Goal: Task Accomplishment & Management: Use online tool/utility

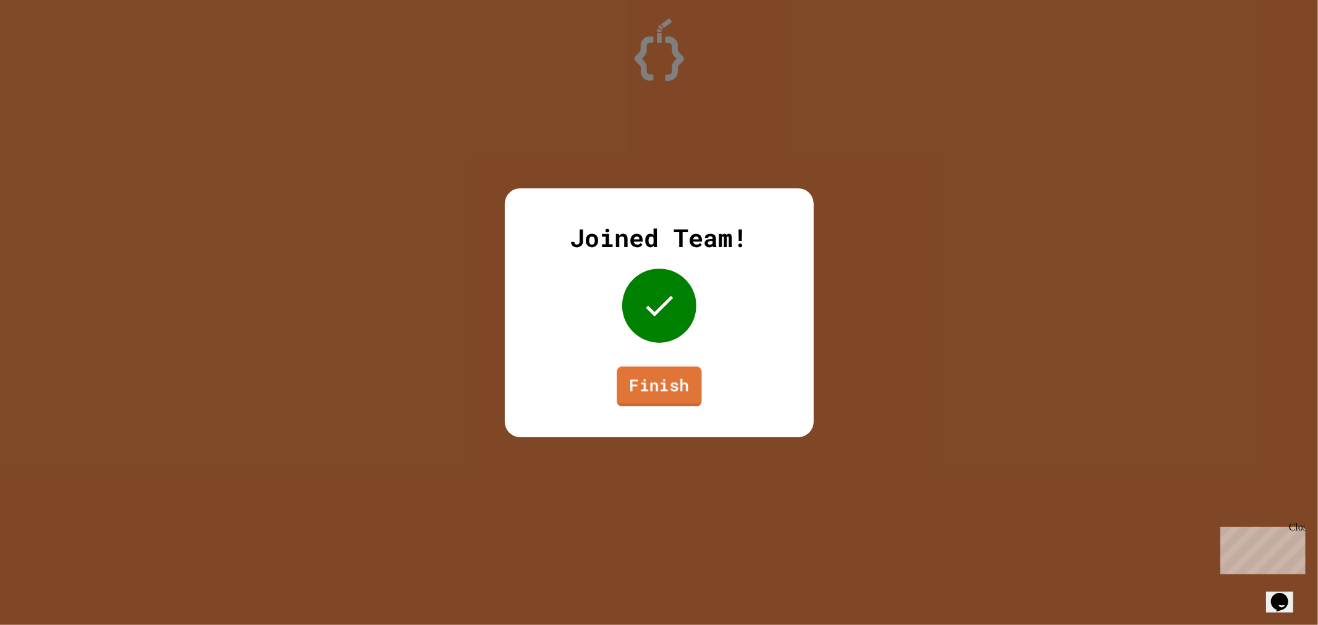
click at [697, 382] on div "Joined Team! Finish" at bounding box center [659, 312] width 309 height 249
click at [695, 381] on link "Finish" at bounding box center [659, 385] width 80 height 41
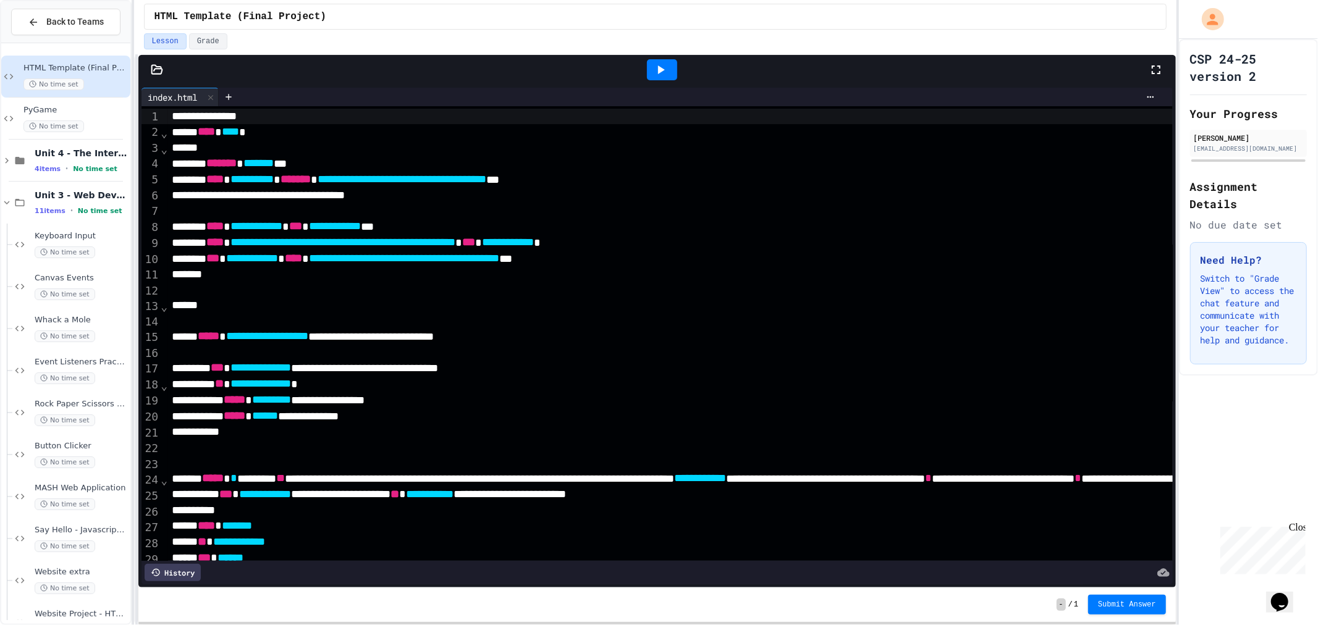
scroll to position [274, 0]
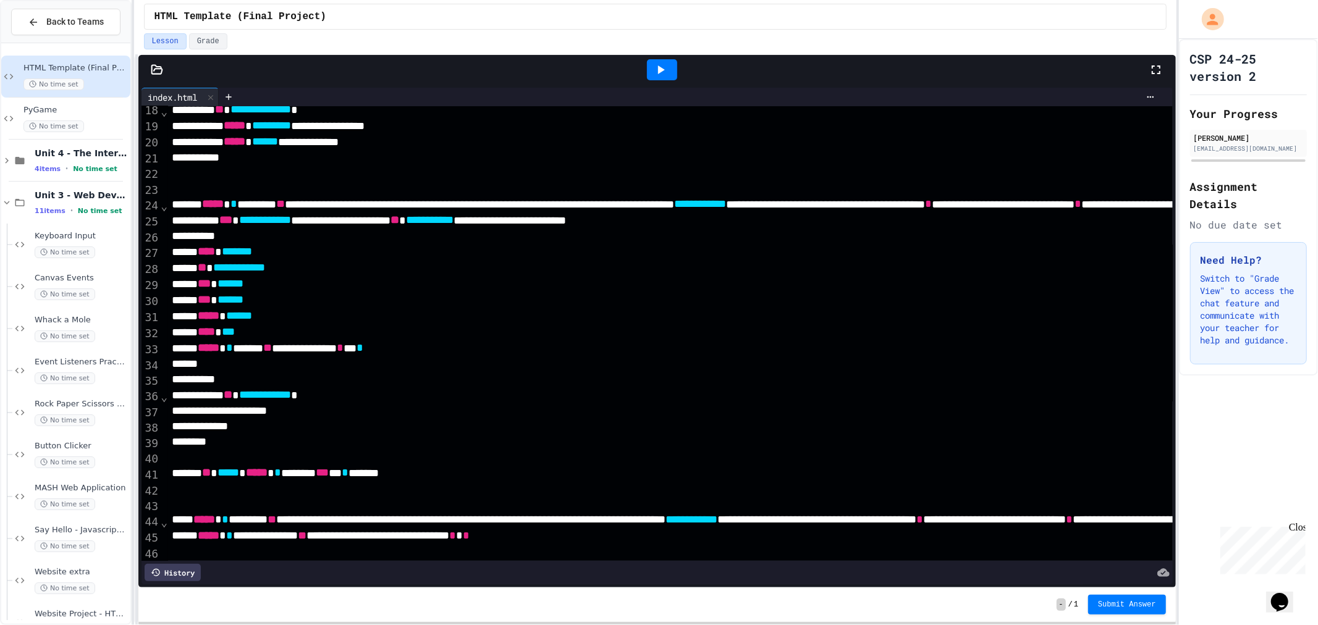
click at [648, 62] on div at bounding box center [662, 69] width 30 height 21
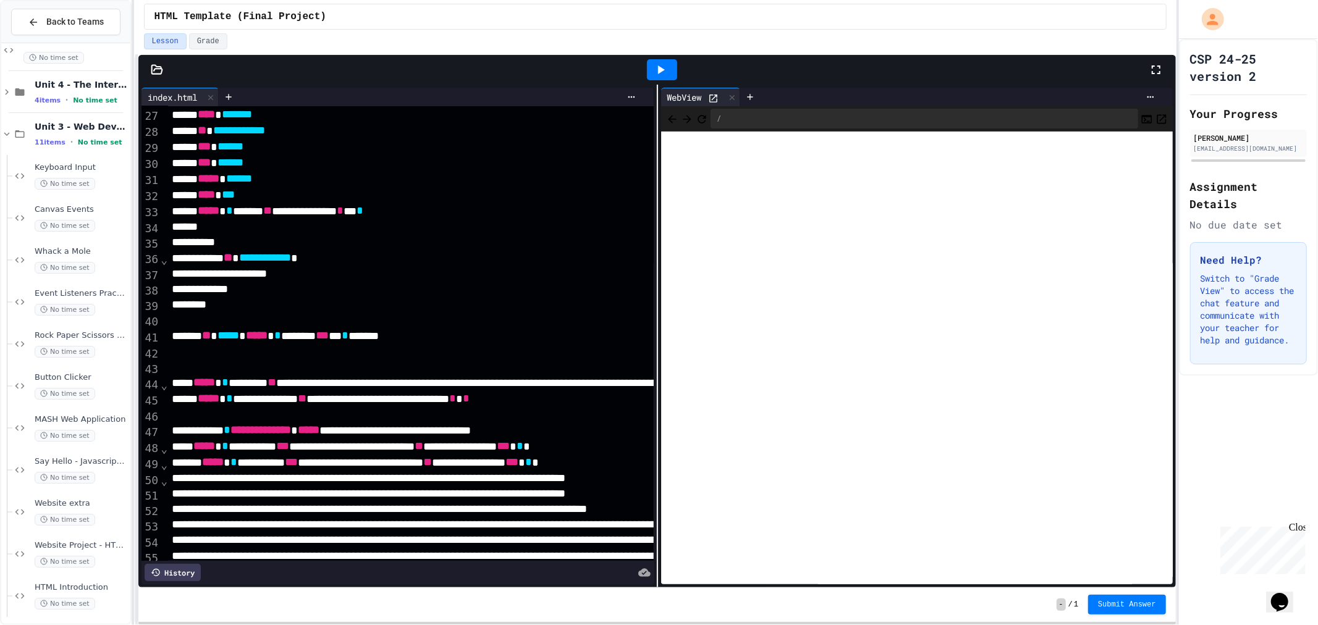
scroll to position [549, 0]
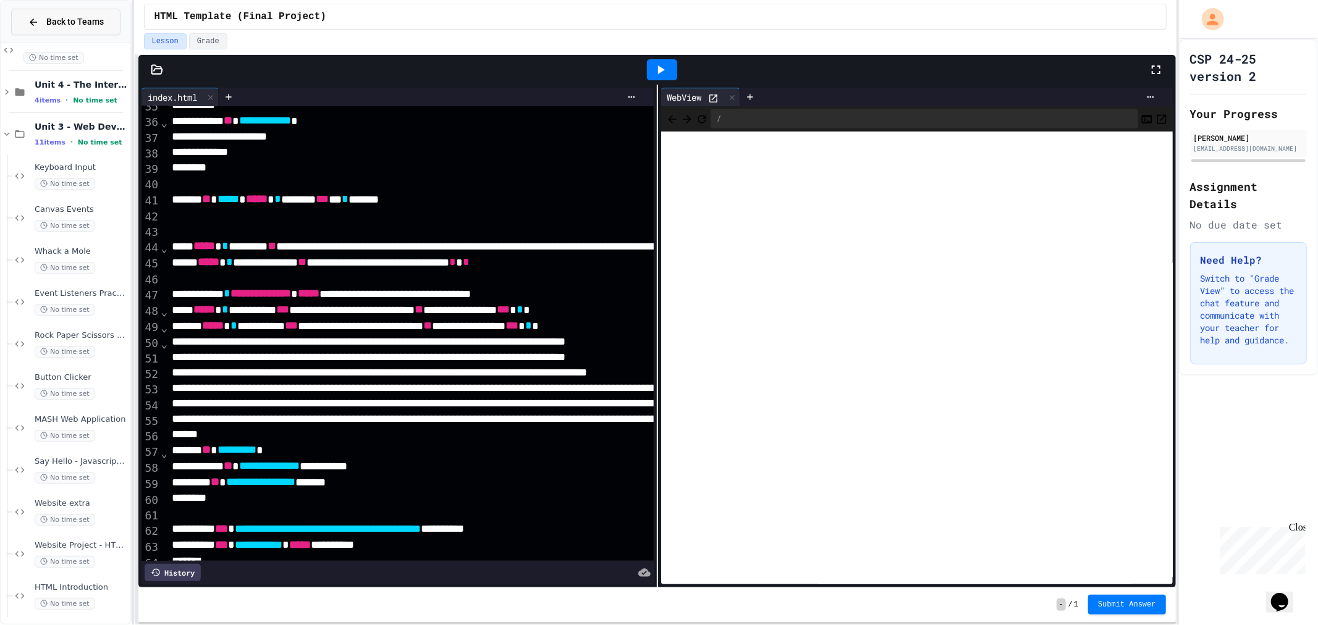
click at [64, 13] on button "Back to Teams" at bounding box center [65, 22] width 109 height 27
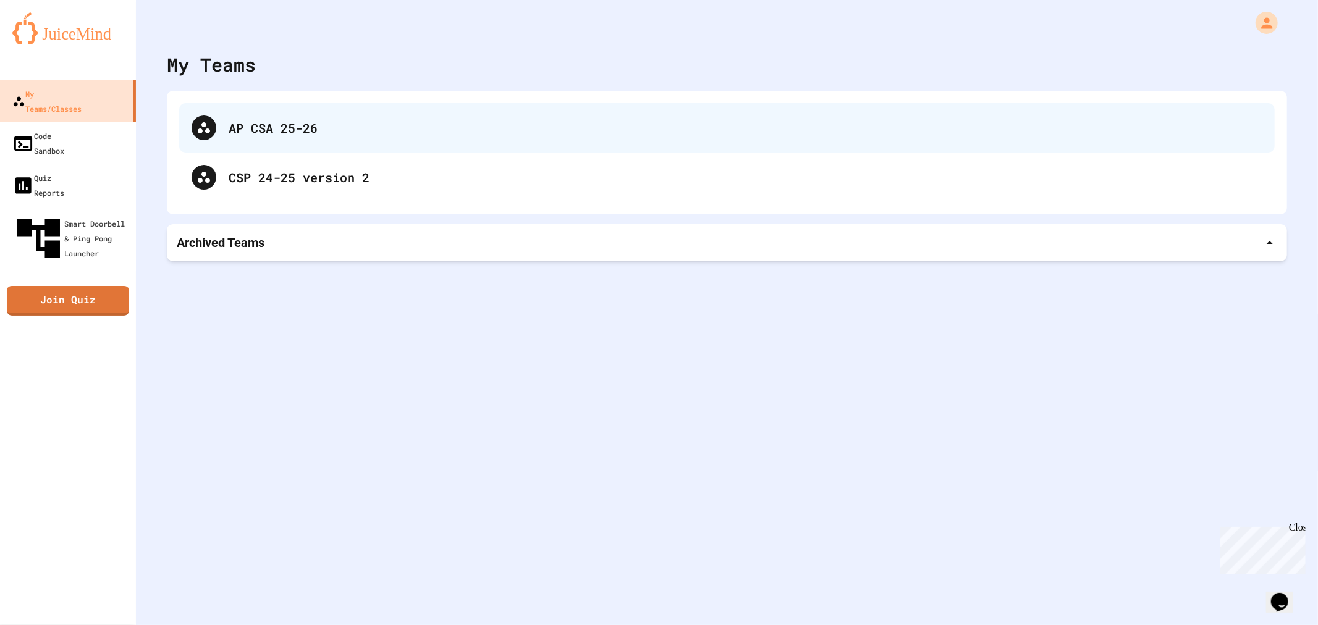
click at [247, 137] on div "AP CSA 25-26" at bounding box center [746, 128] width 1034 height 19
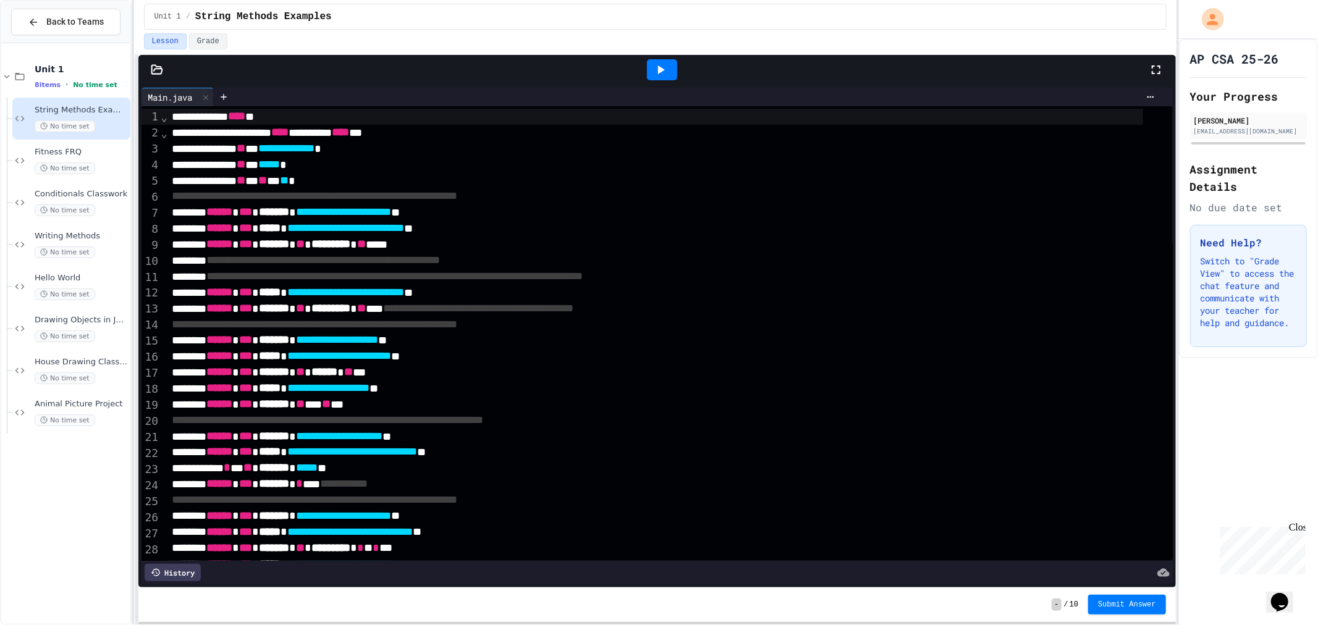
drag, startPoint x: 67, startPoint y: 62, endPoint x: 186, endPoint y: 218, distance: 196.6
click at [91, 83] on div "Unit 1 8 items • No time set" at bounding box center [65, 77] width 129 height 42
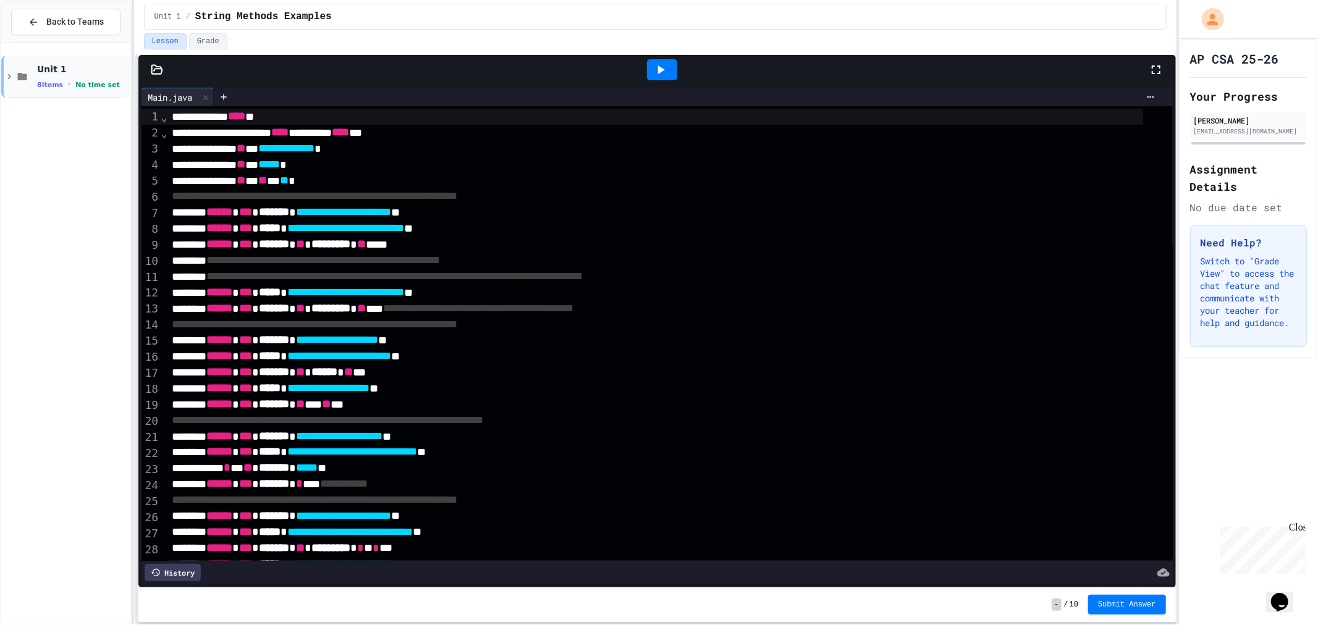
click at [41, 56] on div "Unit 1 8 items • No time set" at bounding box center [65, 77] width 129 height 42
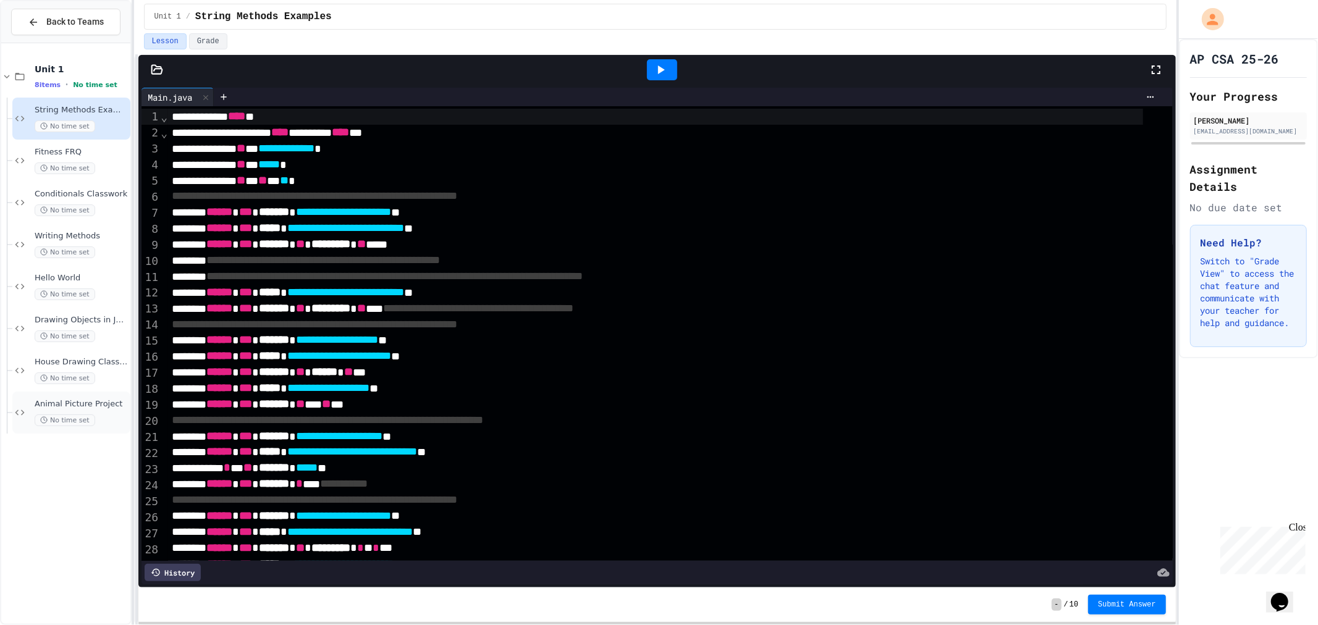
click at [80, 402] on span "Animal Picture Project" at bounding box center [81, 404] width 93 height 11
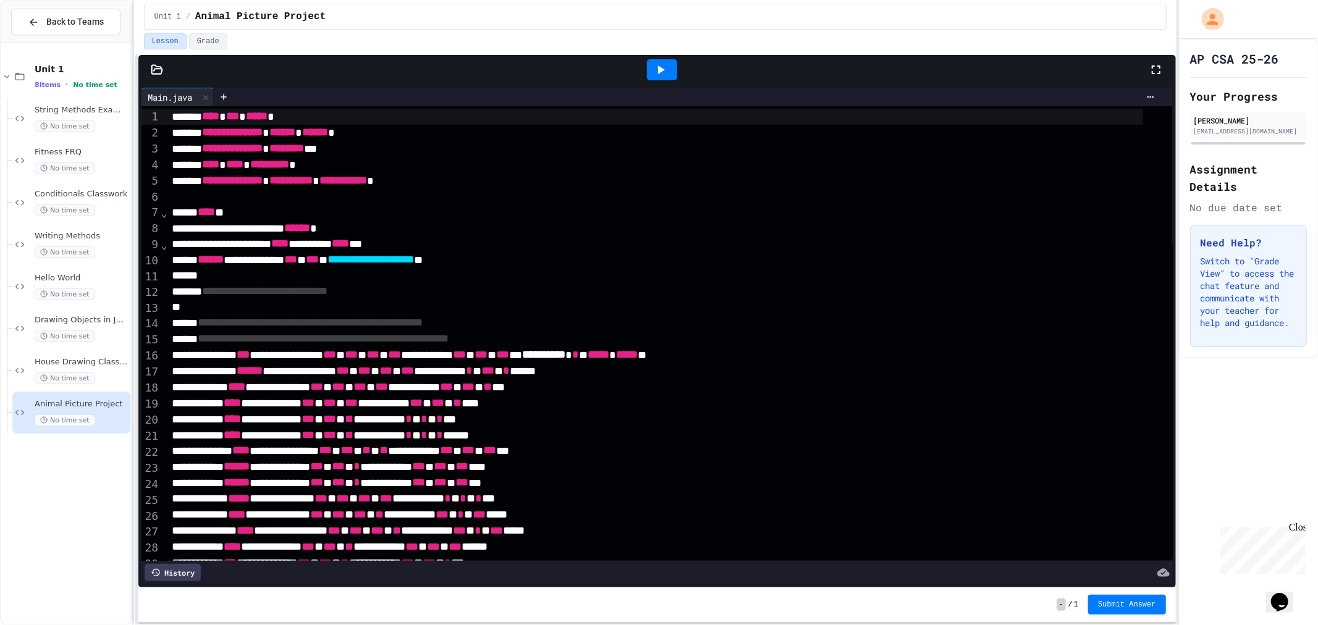
click at [649, 57] on div at bounding box center [662, 69] width 43 height 33
click at [654, 63] on icon at bounding box center [660, 69] width 15 height 15
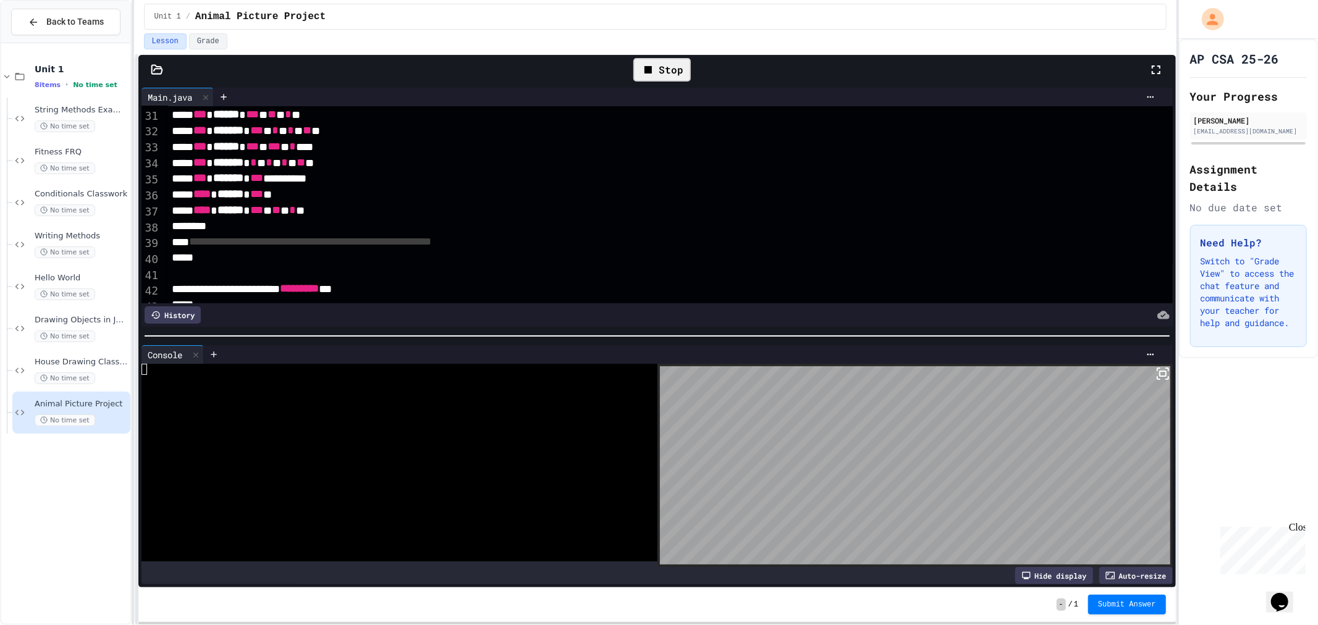
scroll to position [412, 0]
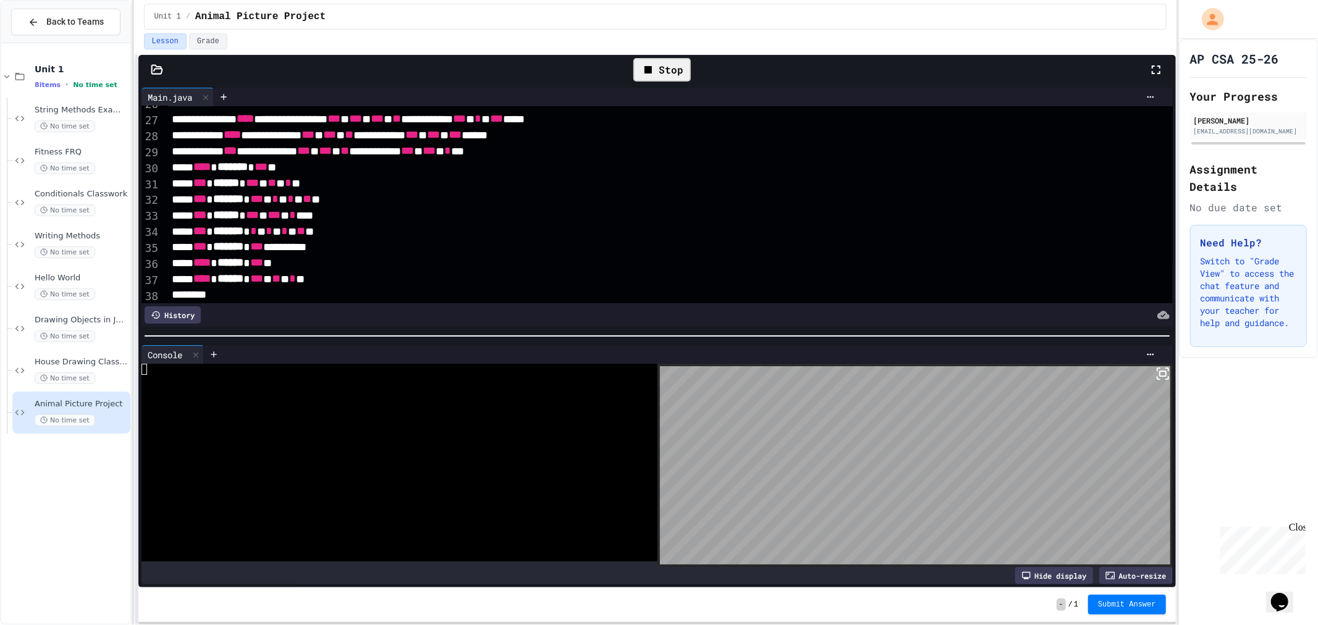
click at [1156, 374] on icon at bounding box center [1163, 373] width 15 height 15
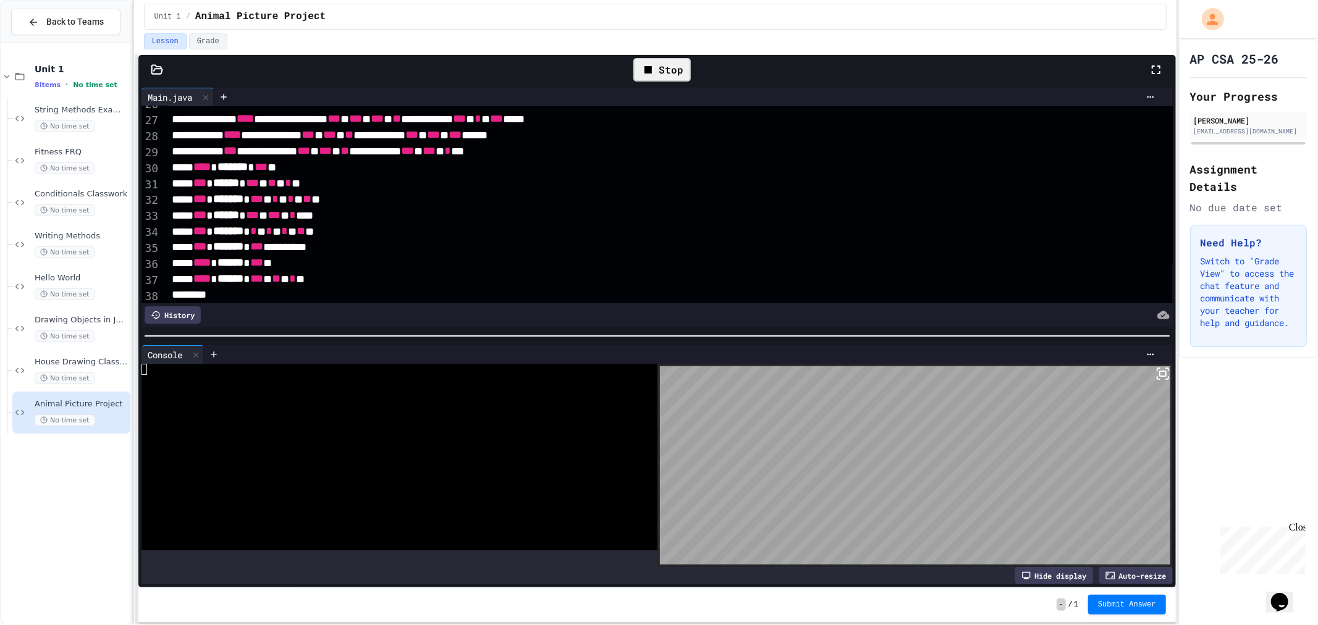
drag, startPoint x: 633, startPoint y: 78, endPoint x: 641, endPoint y: 74, distance: 8.6
click at [640, 75] on div "Stop" at bounding box center [662, 70] width 70 height 36
click at [645, 71] on icon at bounding box center [648, 69] width 15 height 15
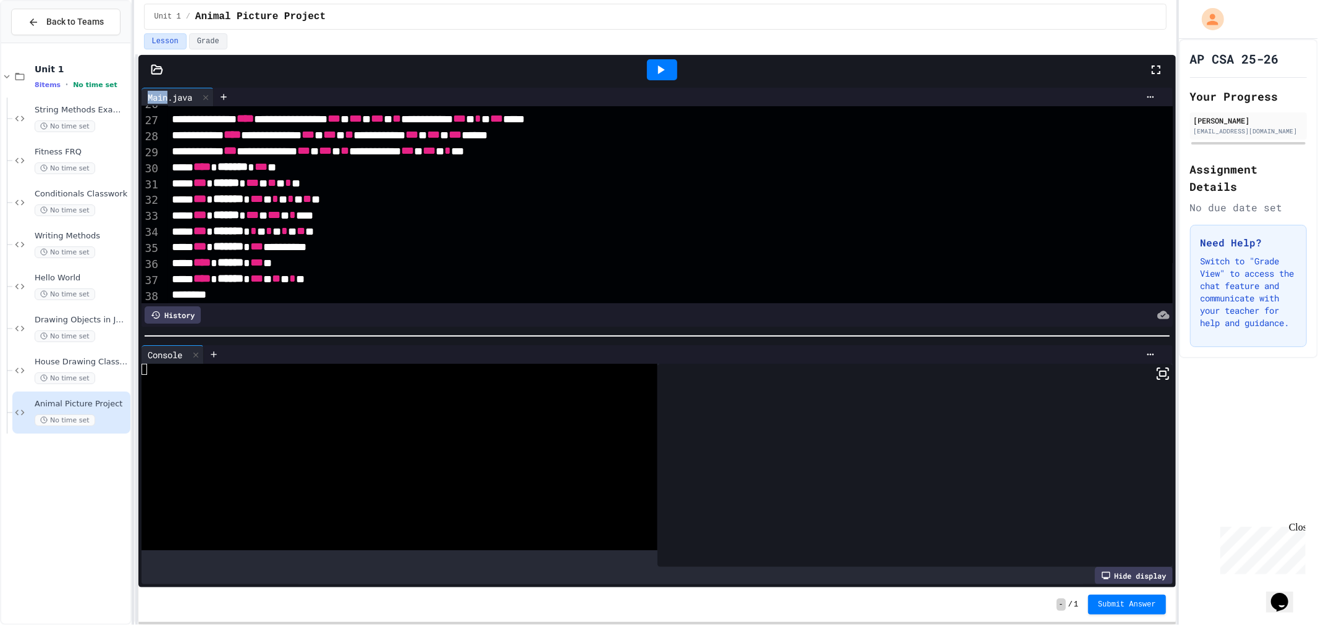
click at [645, 71] on div at bounding box center [662, 69] width 43 height 33
click at [653, 69] on icon at bounding box center [660, 69] width 15 height 15
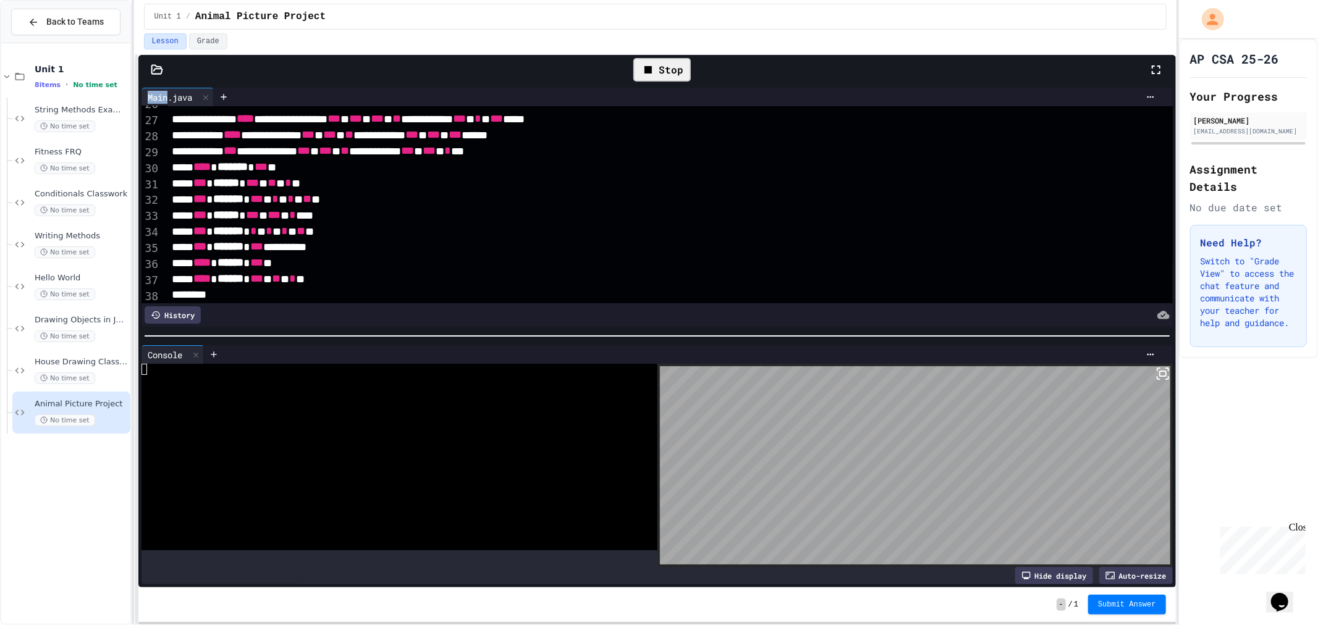
click at [1152, 434] on body "**********" at bounding box center [659, 312] width 1318 height 625
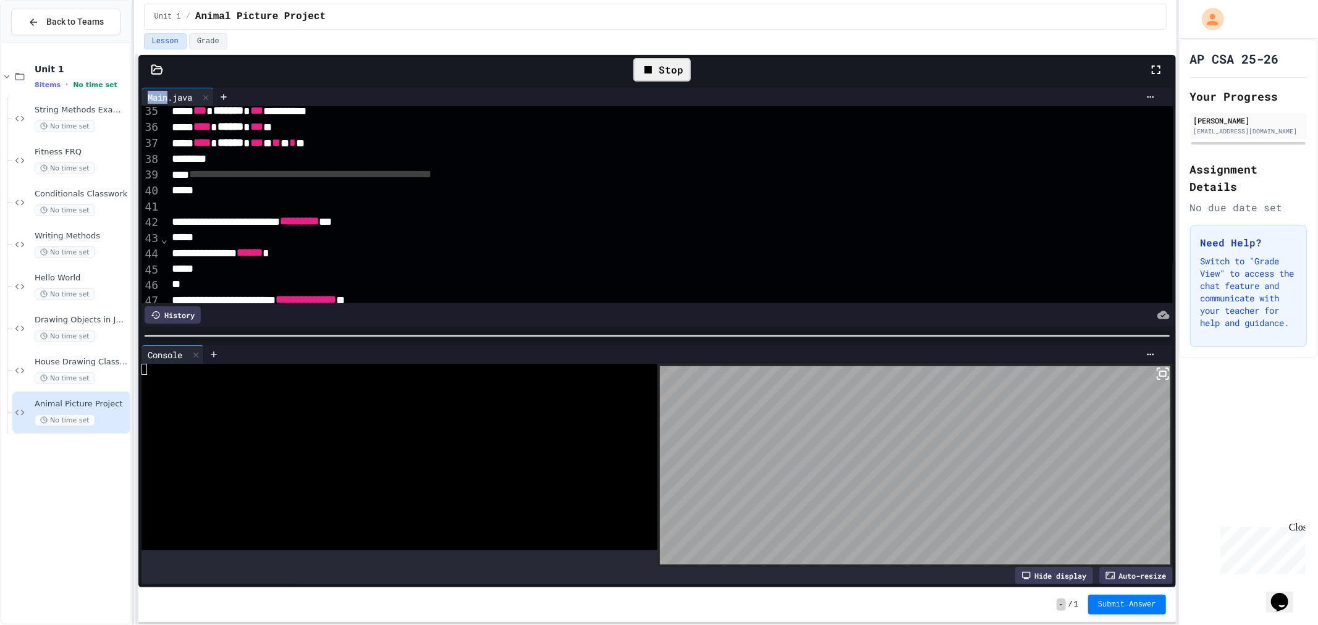
scroll to position [480, 0]
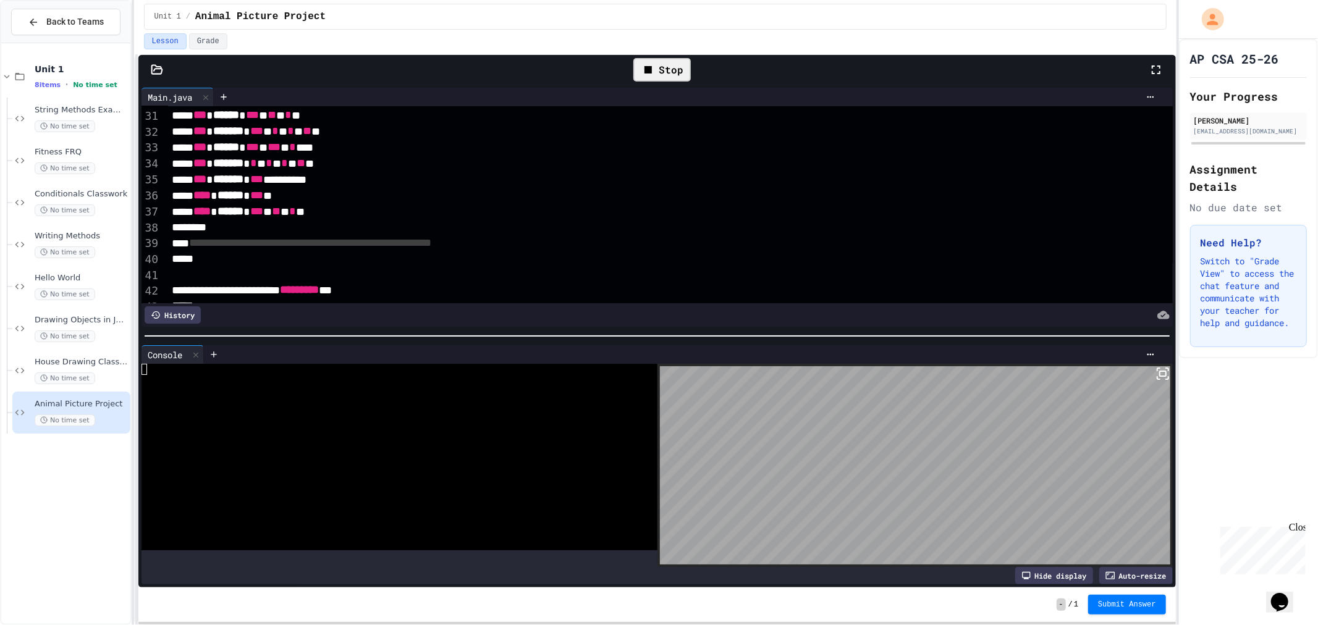
click at [1156, 366] on icon at bounding box center [1163, 373] width 15 height 15
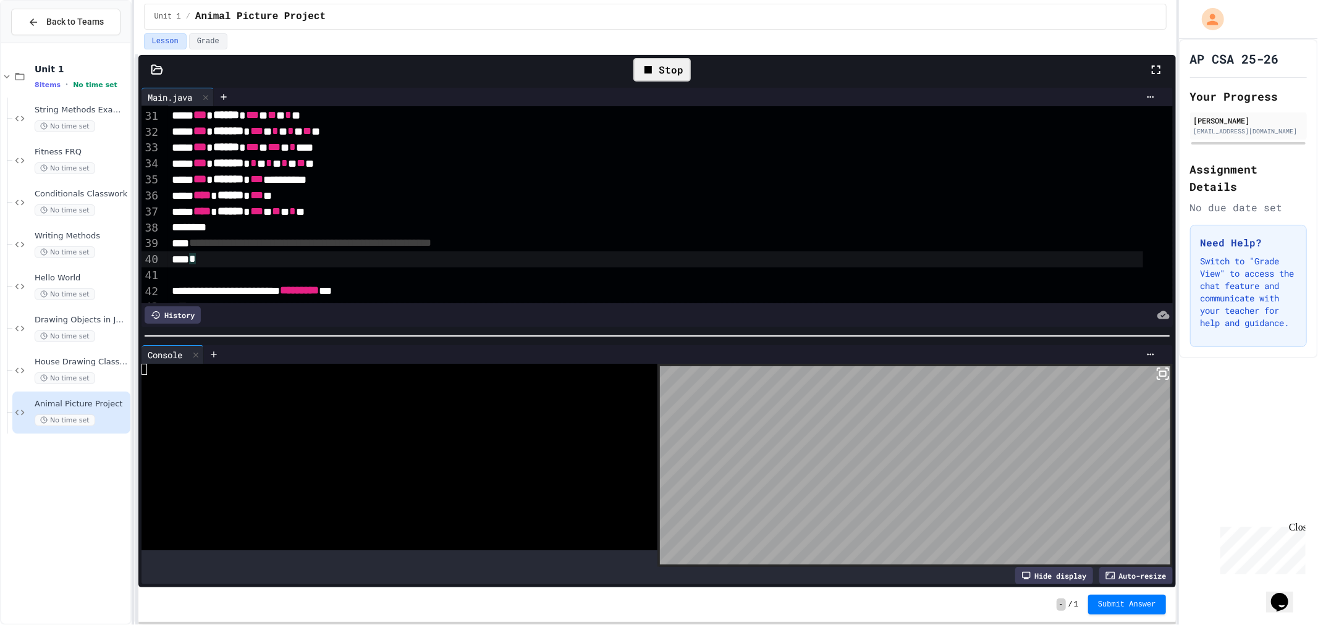
click at [601, 258] on div "*" at bounding box center [656, 259] width 976 height 16
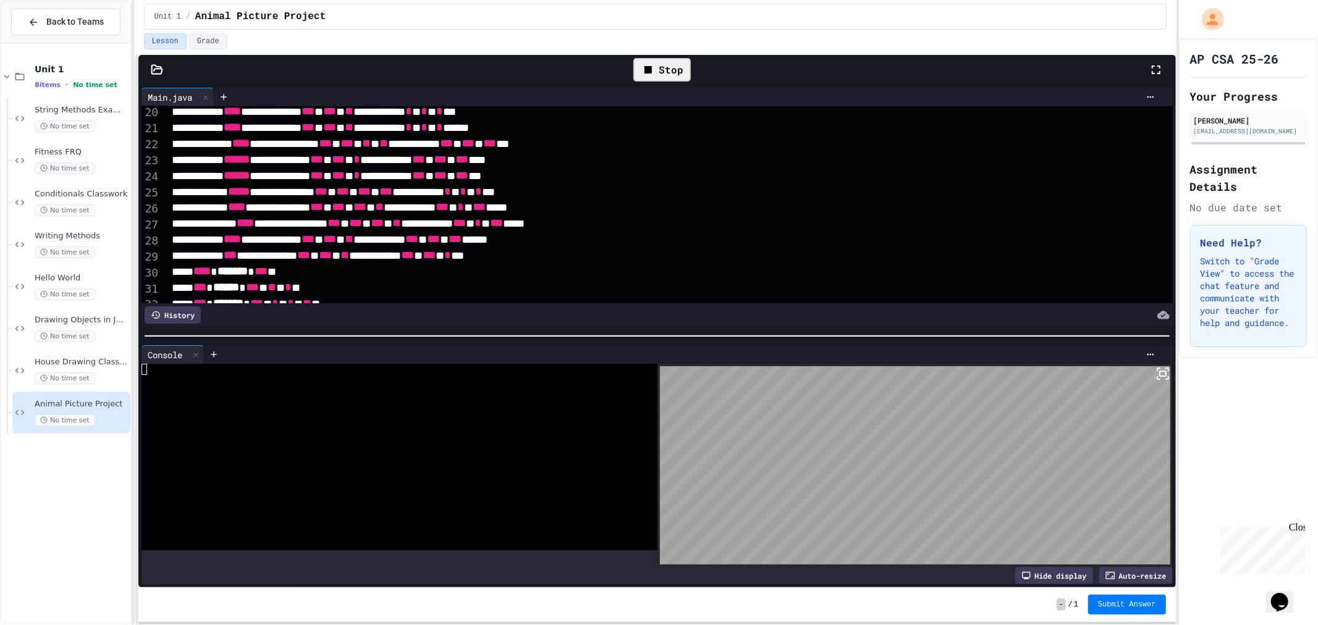
scroll to position [445, 0]
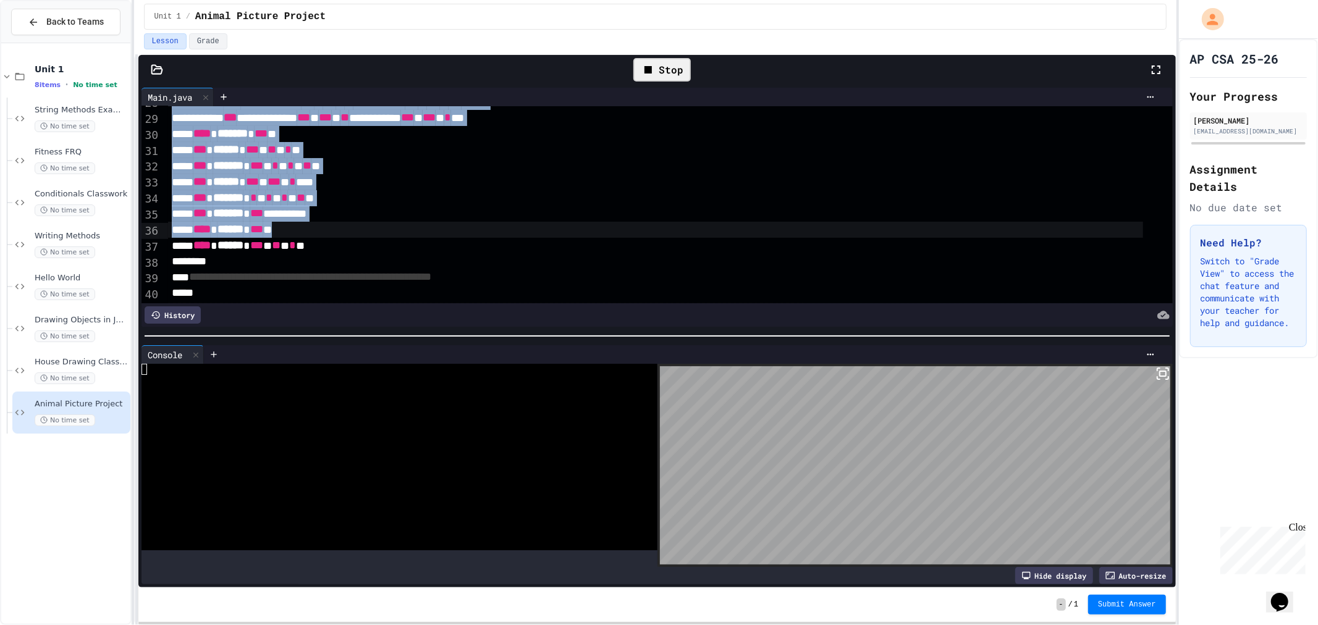
drag, startPoint x: 354, startPoint y: 204, endPoint x: 373, endPoint y: 227, distance: 29.4
click at [373, 227] on div "**********" at bounding box center [670, 179] width 1005 height 1036
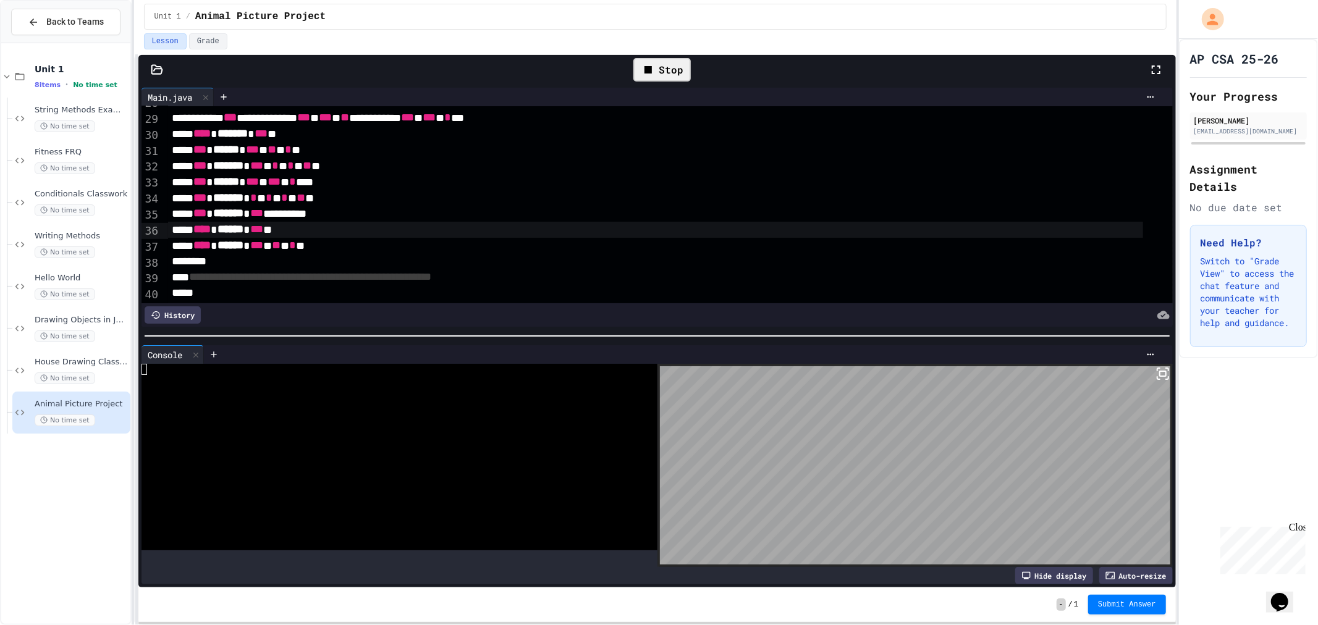
click at [373, 227] on div "**** * ****** * *** **" at bounding box center [656, 230] width 976 height 16
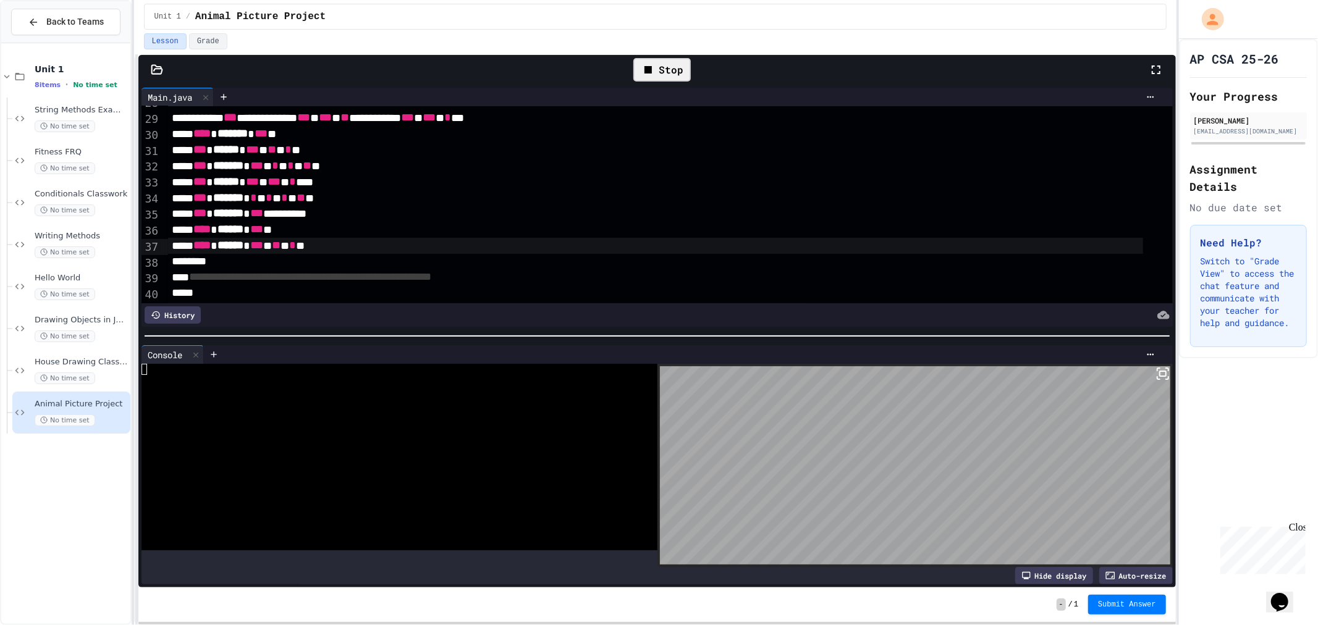
click at [374, 247] on div "**** * ****** * *** * ** * * **" at bounding box center [656, 246] width 976 height 16
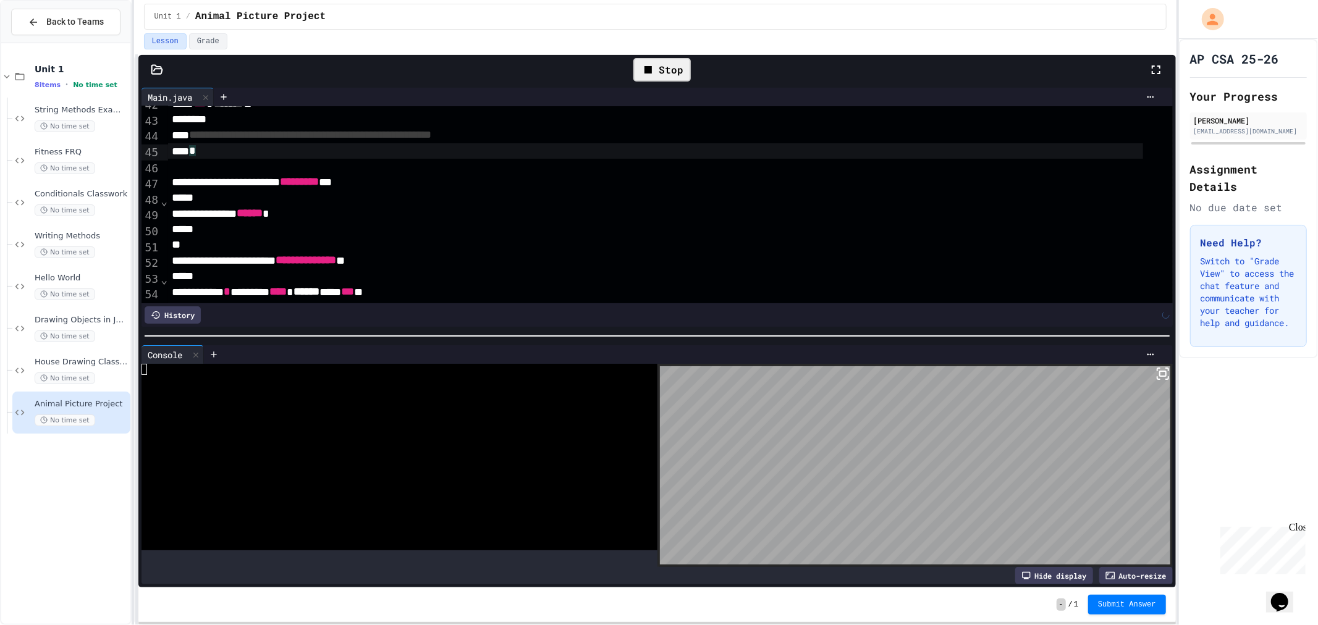
scroll to position [607, 0]
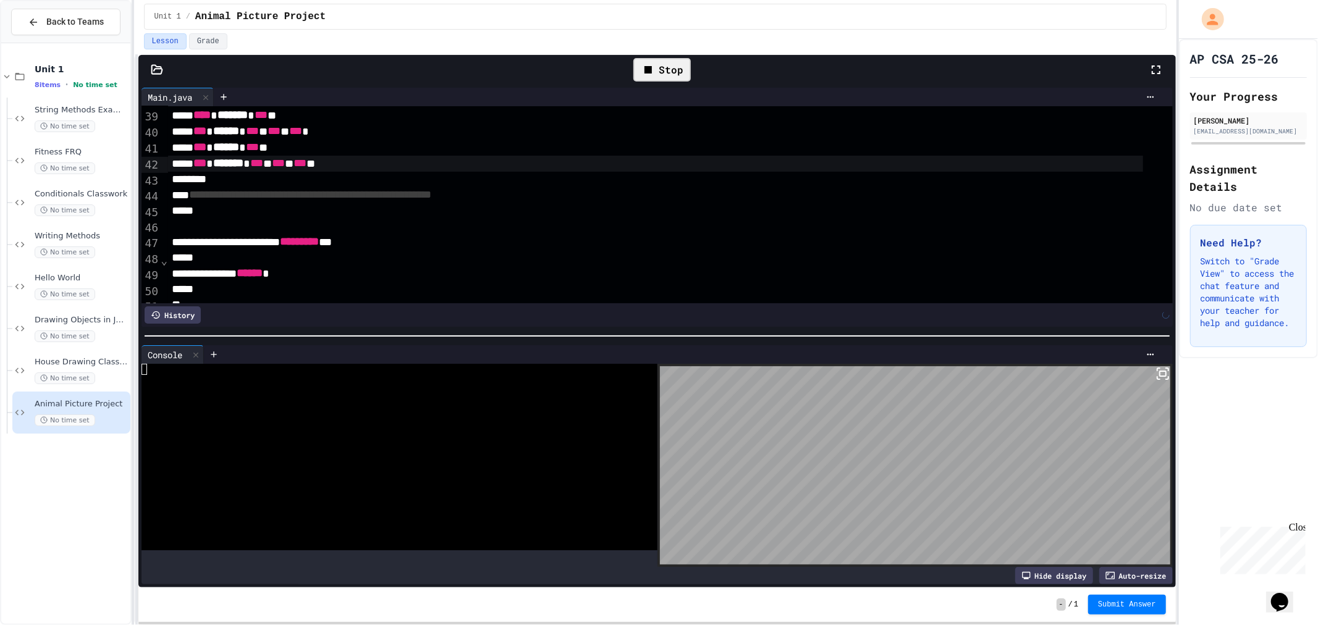
click at [663, 87] on div "Stop" at bounding box center [662, 70] width 70 height 36
click at [666, 57] on div "Stop" at bounding box center [662, 70] width 70 height 36
click at [666, 59] on div "Stop" at bounding box center [661, 69] width 57 height 23
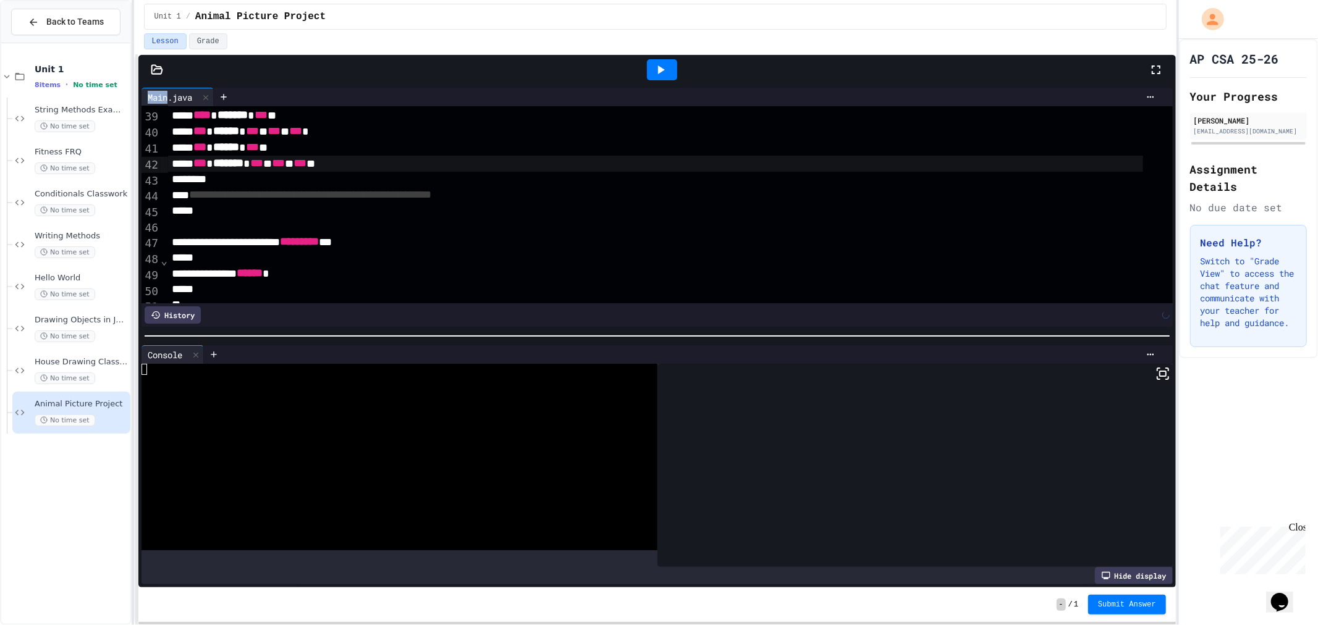
click at [666, 59] on div at bounding box center [662, 69] width 30 height 21
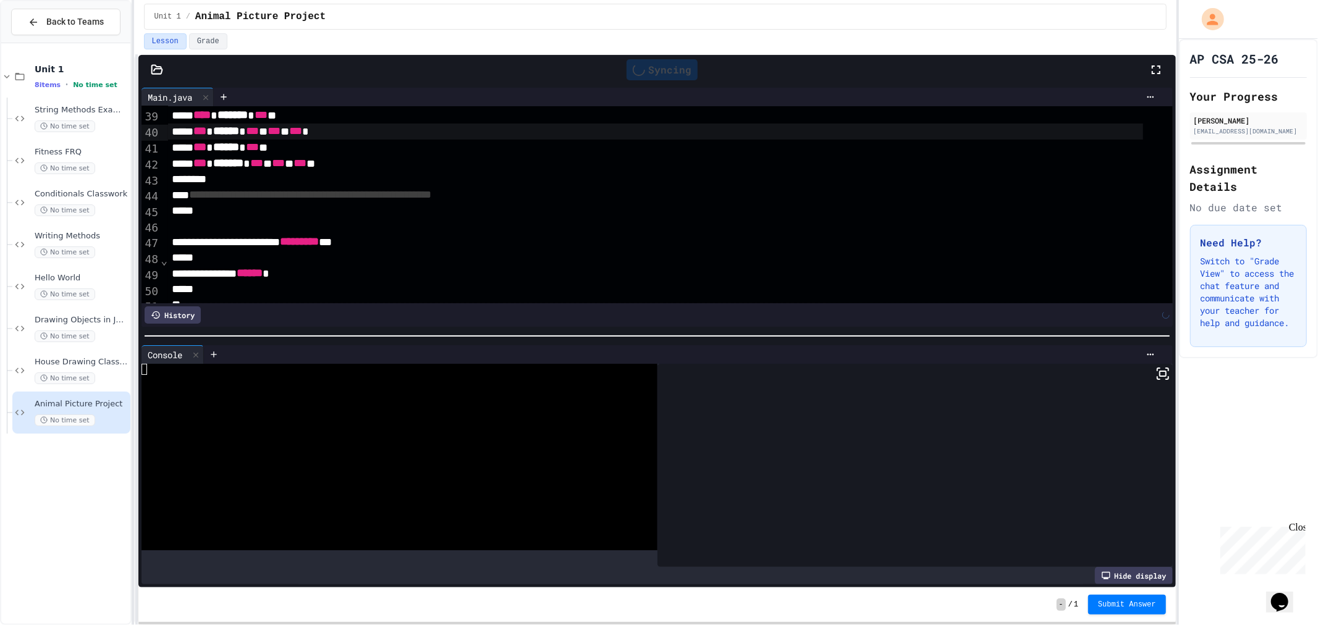
click at [178, 137] on div "*** * ****** * *** * *** * *** *" at bounding box center [656, 132] width 976 height 16
